Goal: Navigation & Orientation: Find specific page/section

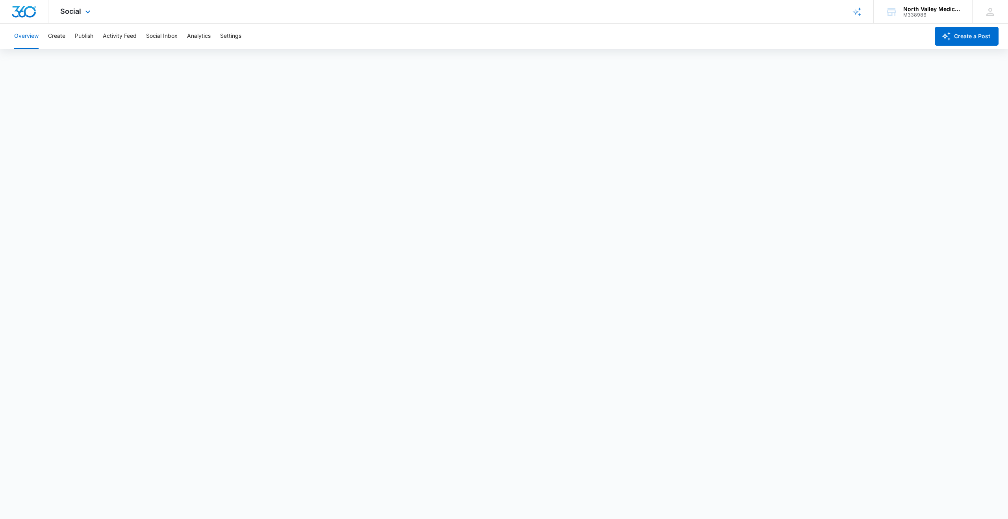
click at [18, 11] on img "Dashboard" at bounding box center [23, 12] width 25 height 12
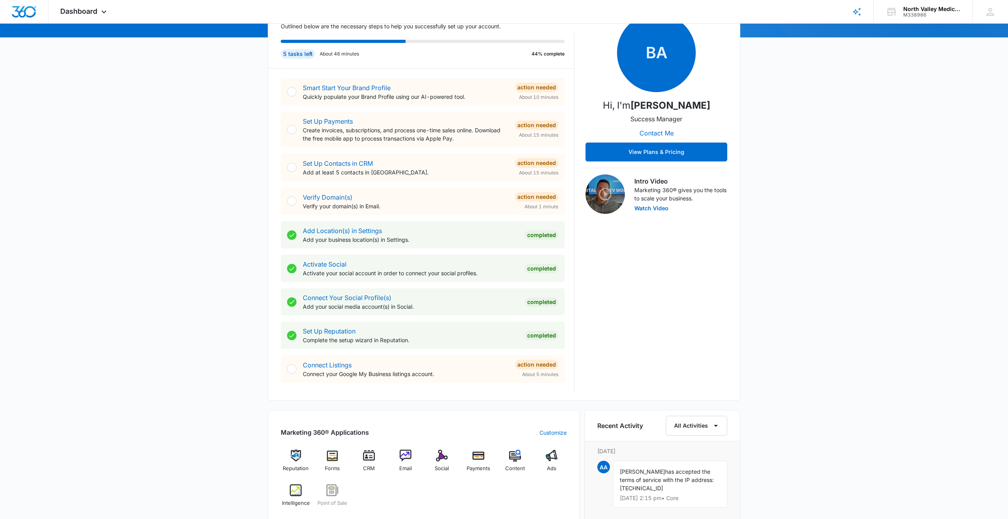
scroll to position [95, 0]
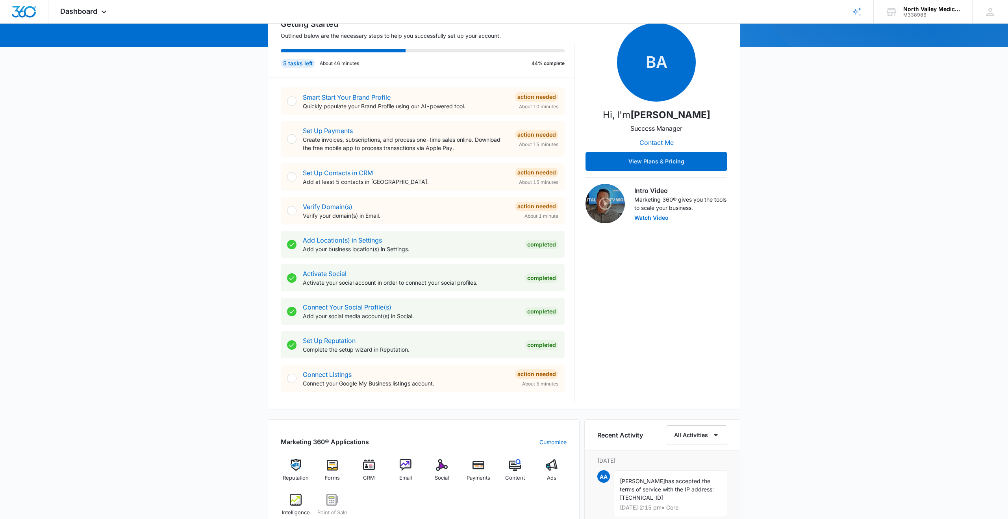
click at [397, 209] on div "Verify Domain(s) Verify your domain(s) in Email." at bounding box center [406, 211] width 206 height 18
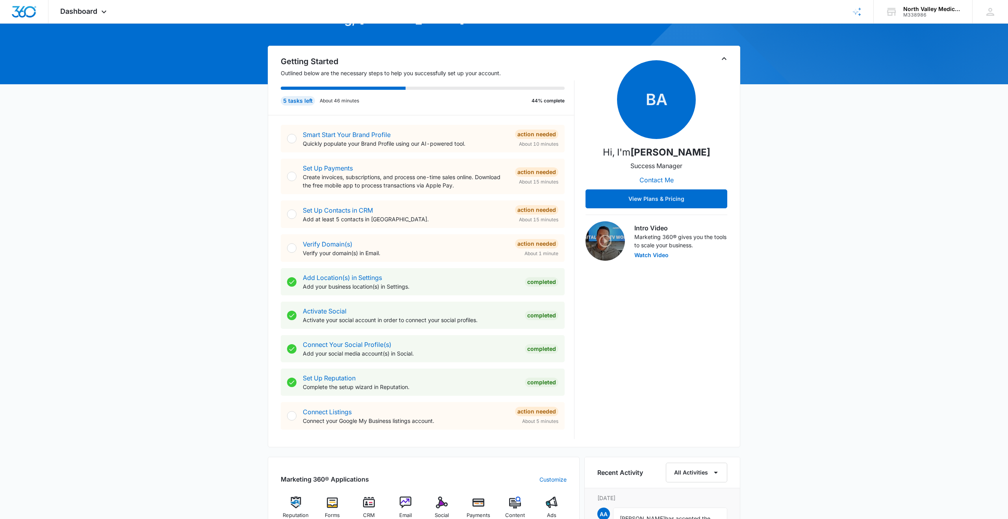
scroll to position [56, 0]
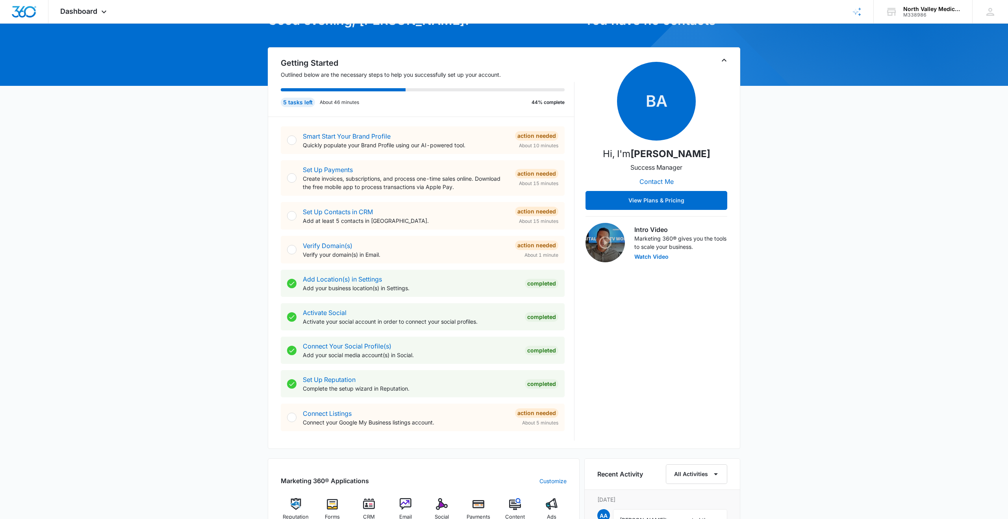
click at [352, 419] on p "Connect your Google My Business listings account." at bounding box center [406, 422] width 206 height 8
click at [294, 416] on div at bounding box center [291, 417] width 9 height 9
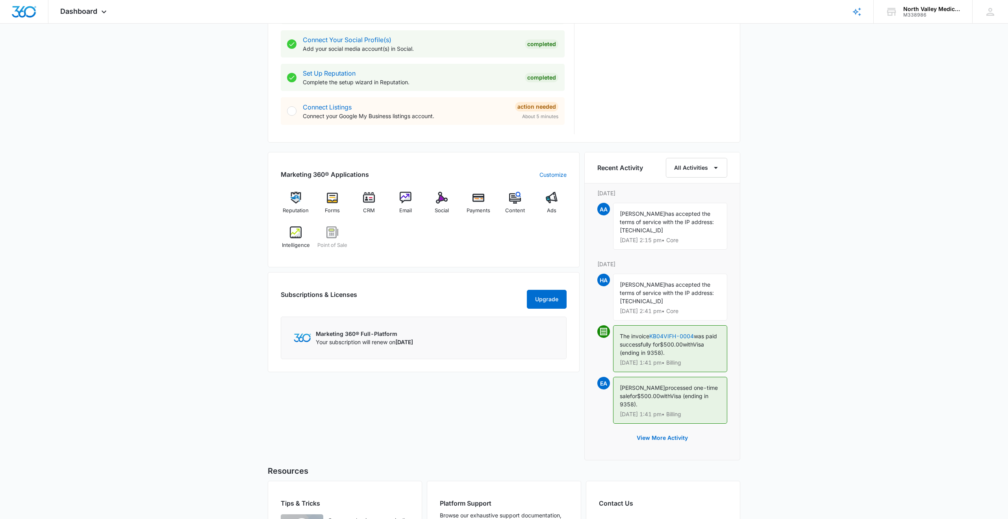
scroll to position [447, 0]
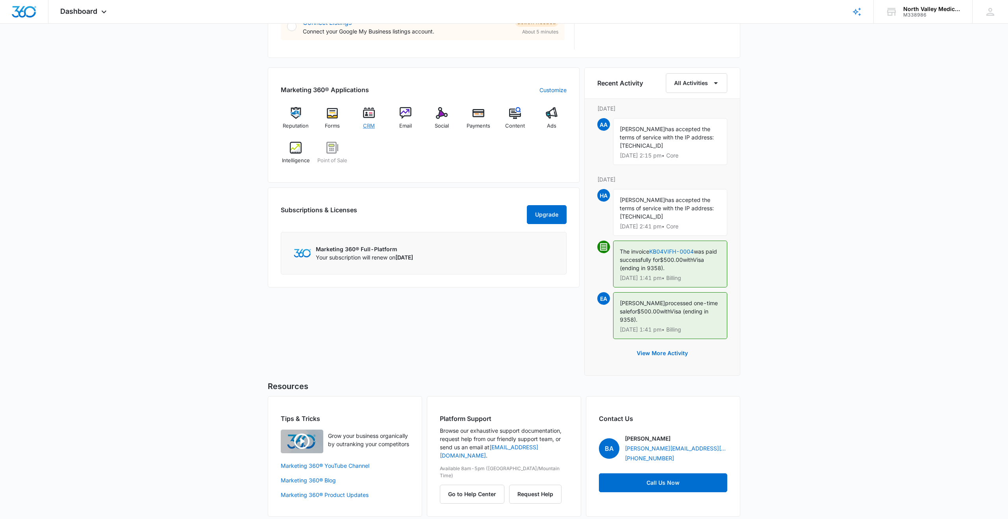
click at [365, 114] on img at bounding box center [369, 113] width 12 height 12
